Goal: Transaction & Acquisition: Purchase product/service

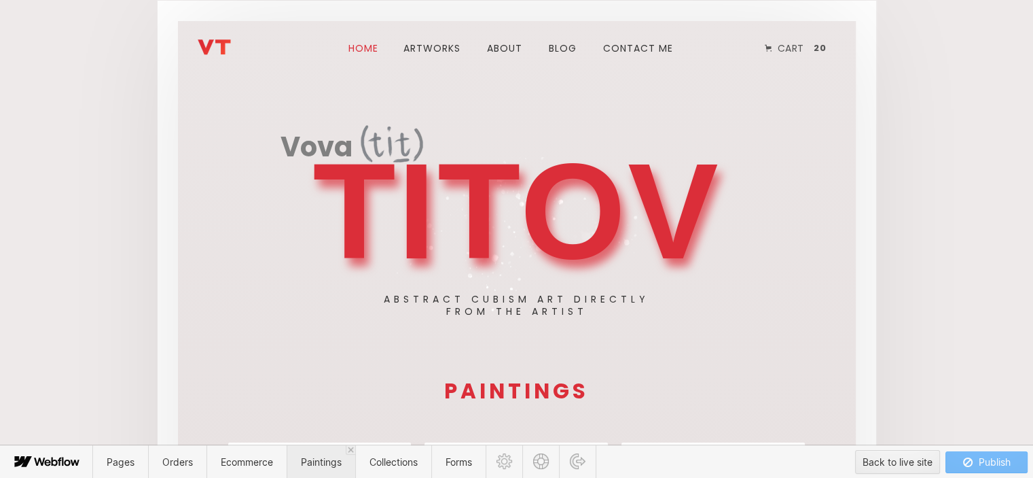
click at [330, 464] on span "Paintings" at bounding box center [321, 462] width 41 height 12
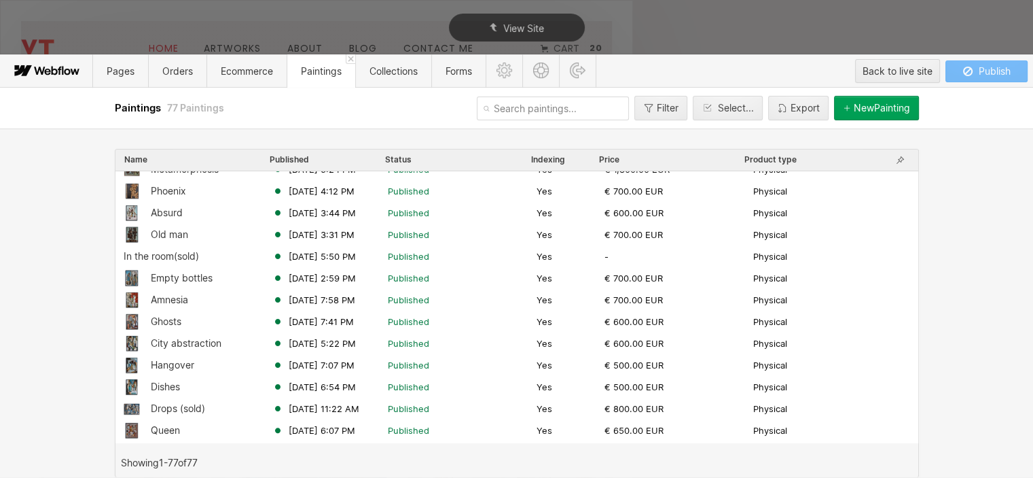
scroll to position [408, 0]
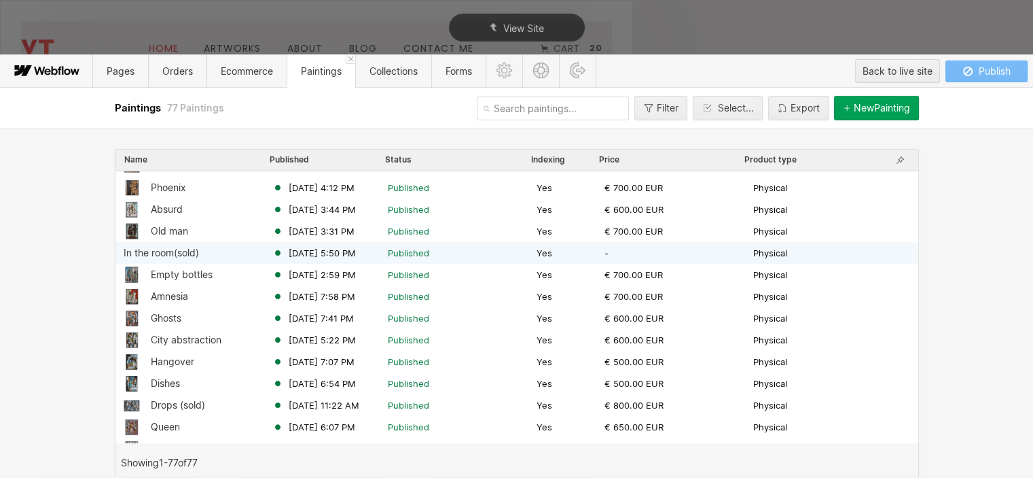
click at [196, 258] on div "In the room(sold) Sep 9, 2025 5:50 PM Published Yes - Physical" at bounding box center [517, 253] width 803 height 22
click at [197, 258] on div "In the room(sold)" at bounding box center [161, 252] width 75 height 11
click at [326, 250] on span "Sep 9, 2025 5:50 PM" at bounding box center [322, 253] width 67 height 12
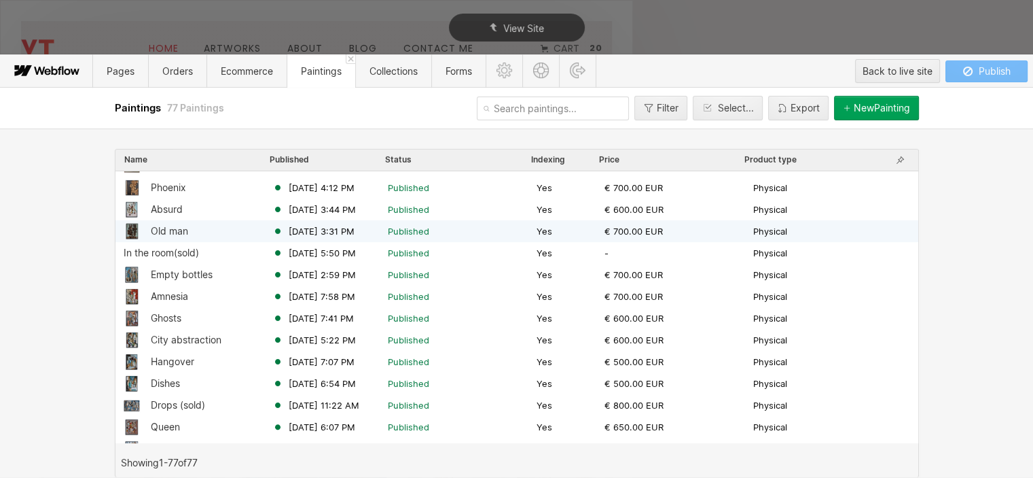
click at [378, 229] on div "Oct 16, 2024 3:31 PM" at bounding box center [330, 231] width 116 height 12
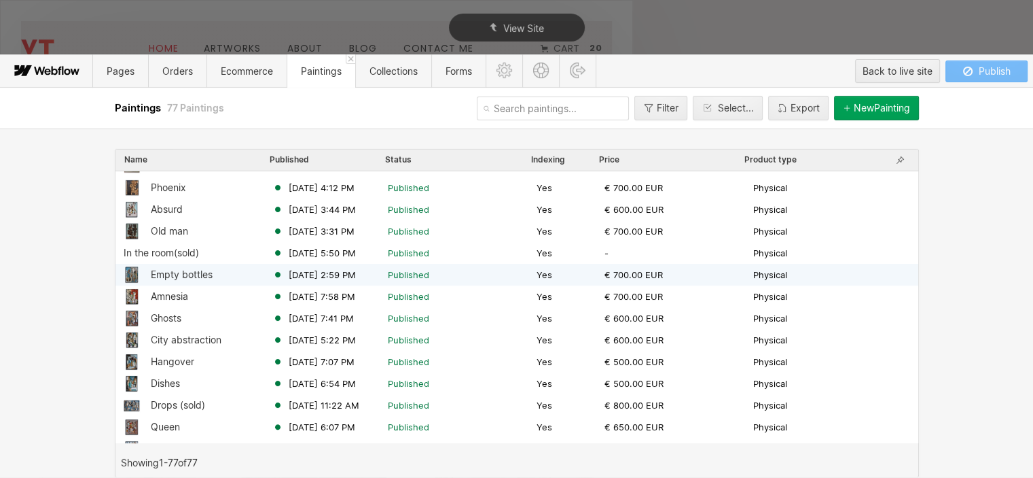
click at [334, 264] on div "Empty bottles Oct 16, 2024 2:59 PM Published Yes € 700.00 EUR Physical" at bounding box center [517, 275] width 803 height 22
click at [285, 418] on div "Queen Apr 21, 2024 6:07 PM Published Yes € 650.00 EUR Physical" at bounding box center [517, 427] width 803 height 22
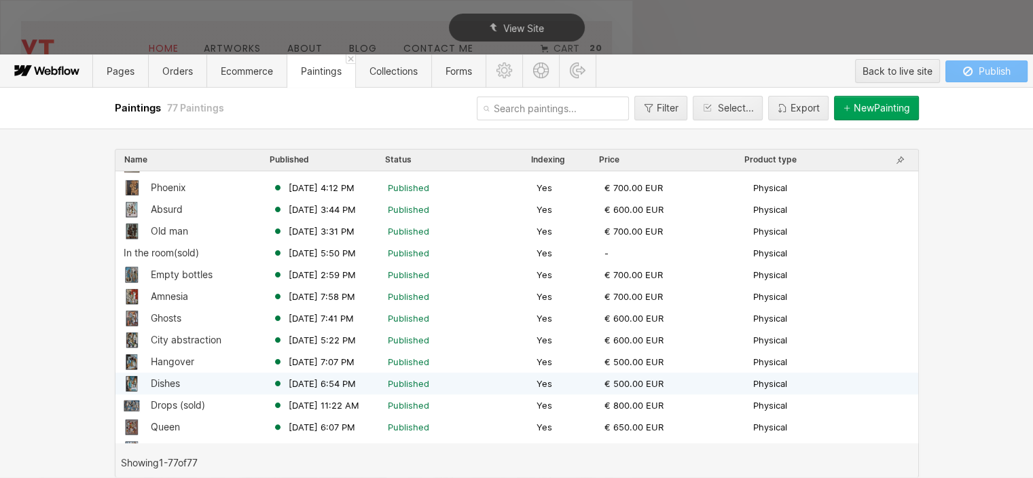
click at [160, 374] on div "Dishes Jun 21, 2024 6:54 PM Published Yes € 500.00 EUR Physical" at bounding box center [517, 383] width 803 height 22
